Goal: Task Accomplishment & Management: Use online tool/utility

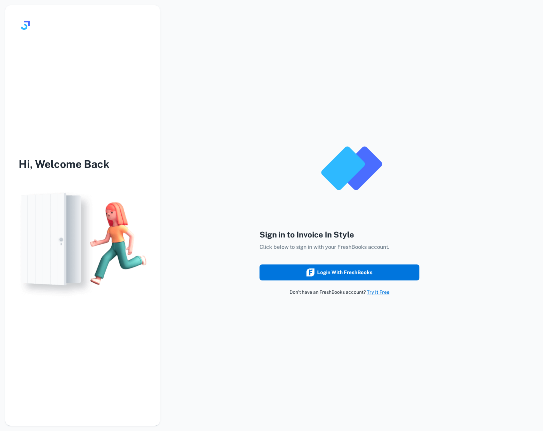
click at [318, 274] on div "Login with FreshBooks" at bounding box center [340, 272] width 66 height 9
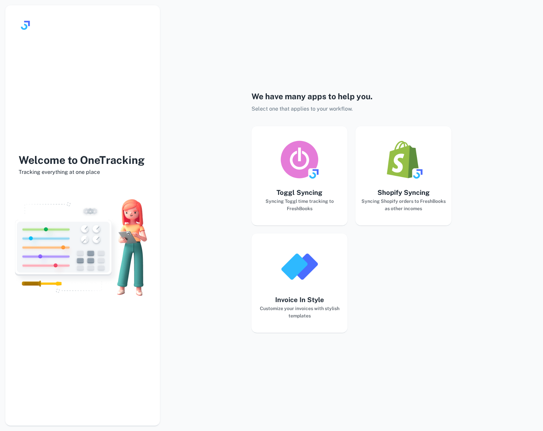
click at [262, 278] on div "button" at bounding box center [299, 267] width 85 height 40
